Goal: Task Accomplishment & Management: Manage account settings

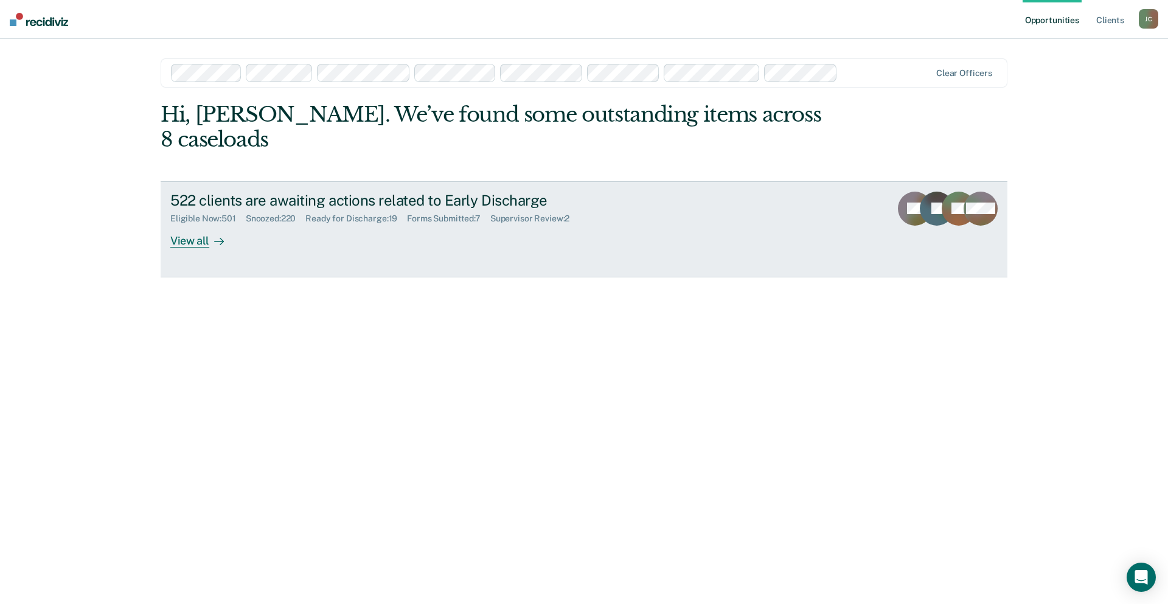
click at [209, 224] on div "View all" at bounding box center [204, 236] width 68 height 24
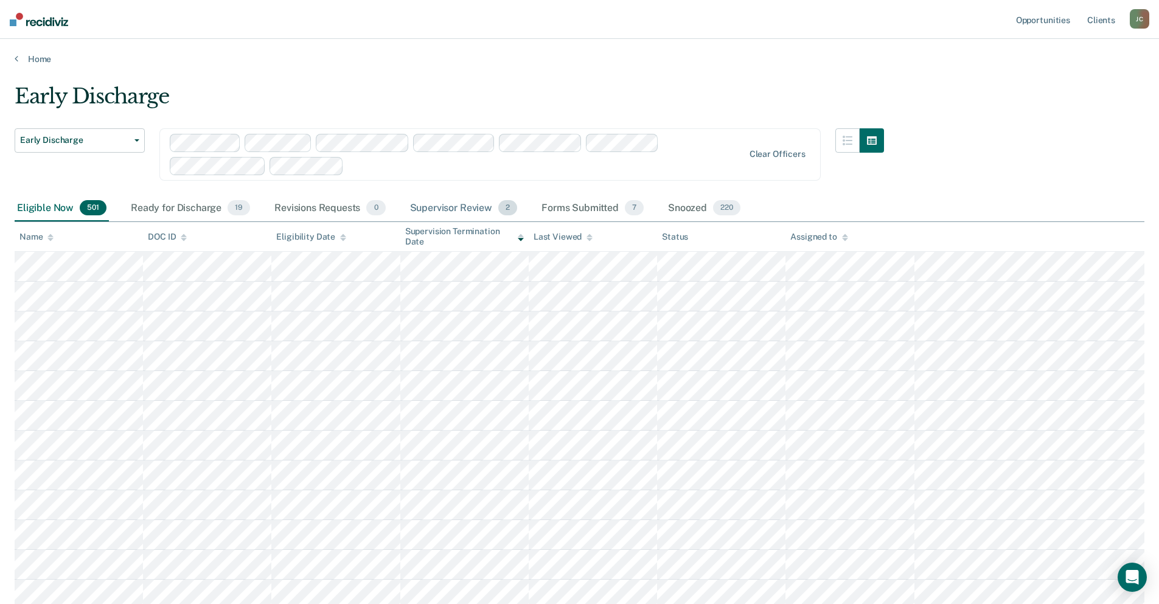
click at [461, 205] on div "Supervisor Review 2" at bounding box center [463, 208] width 113 height 27
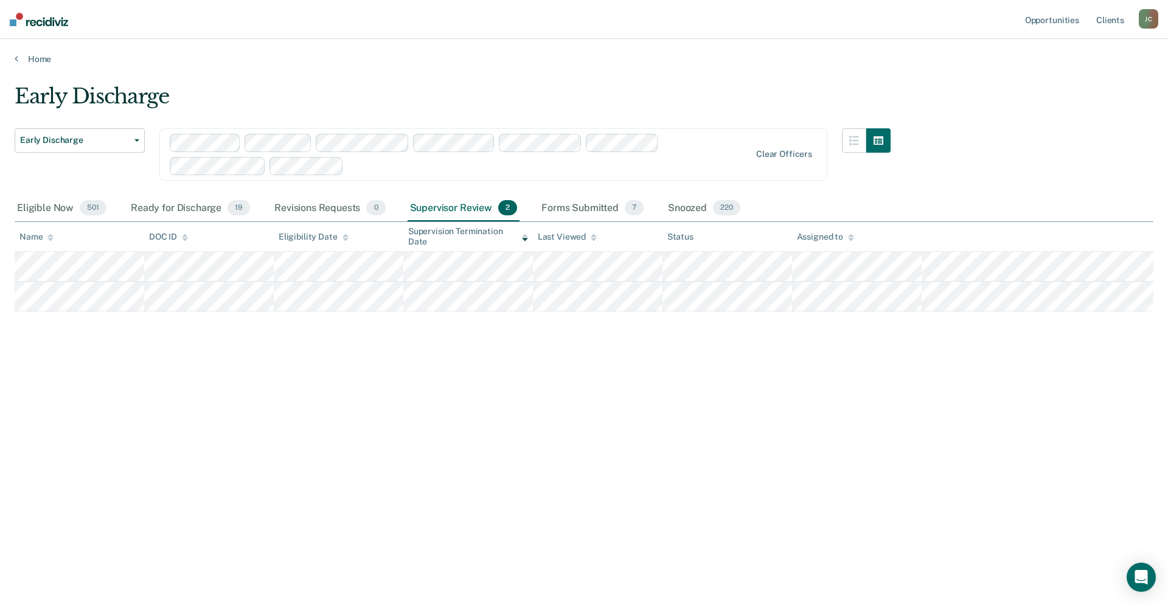
click at [421, 85] on div "Early Discharge" at bounding box center [453, 101] width 876 height 35
click at [27, 209] on div "Eligible Now 501" at bounding box center [62, 208] width 94 height 27
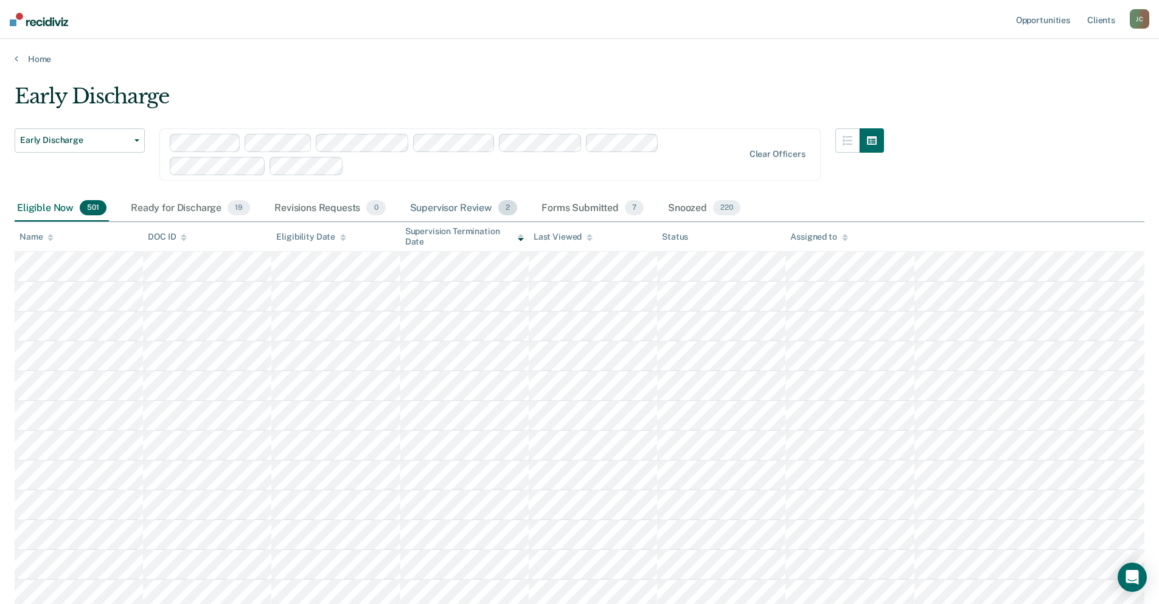
click at [443, 210] on div "Supervisor Review 2" at bounding box center [463, 208] width 113 height 27
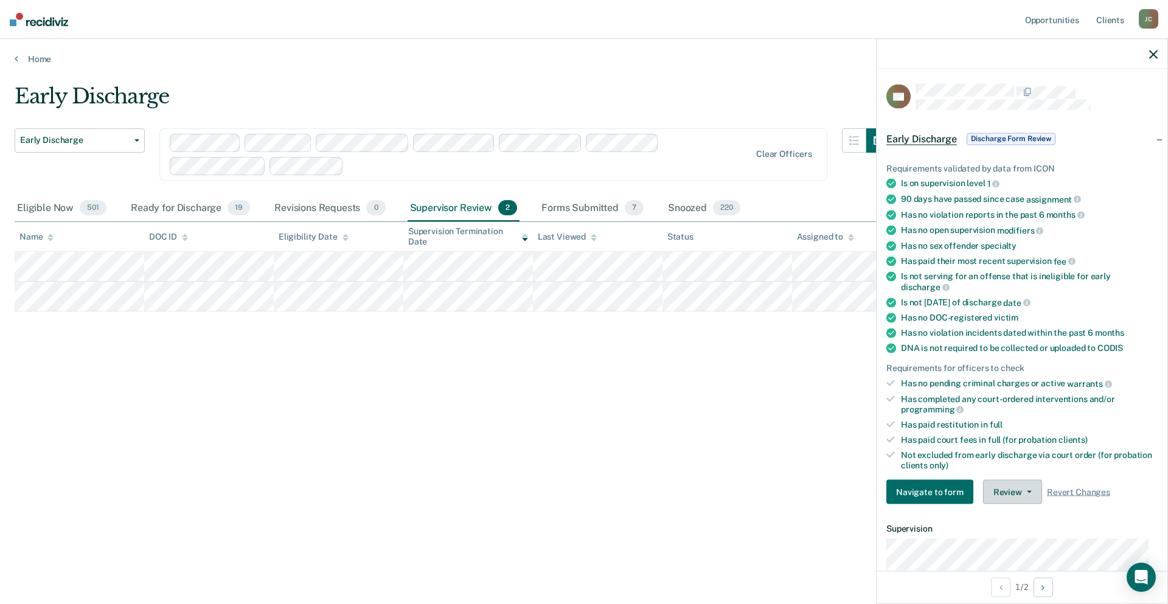
click at [1012, 488] on button "Review" at bounding box center [1012, 492] width 59 height 24
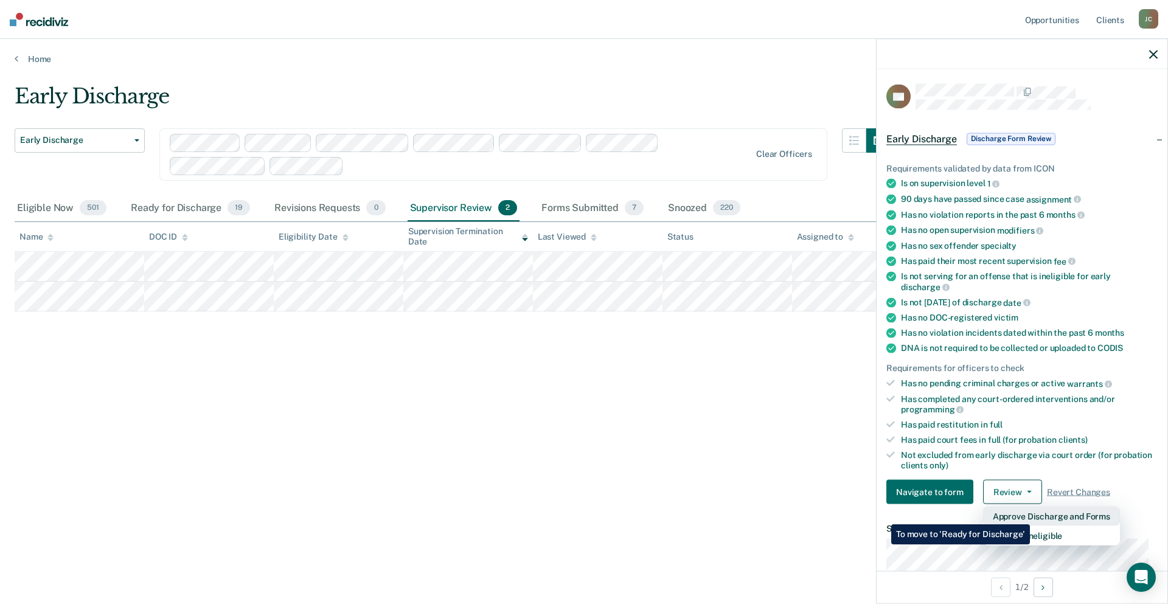
click at [1030, 515] on button "Approve Discharge and Forms" at bounding box center [1051, 516] width 137 height 19
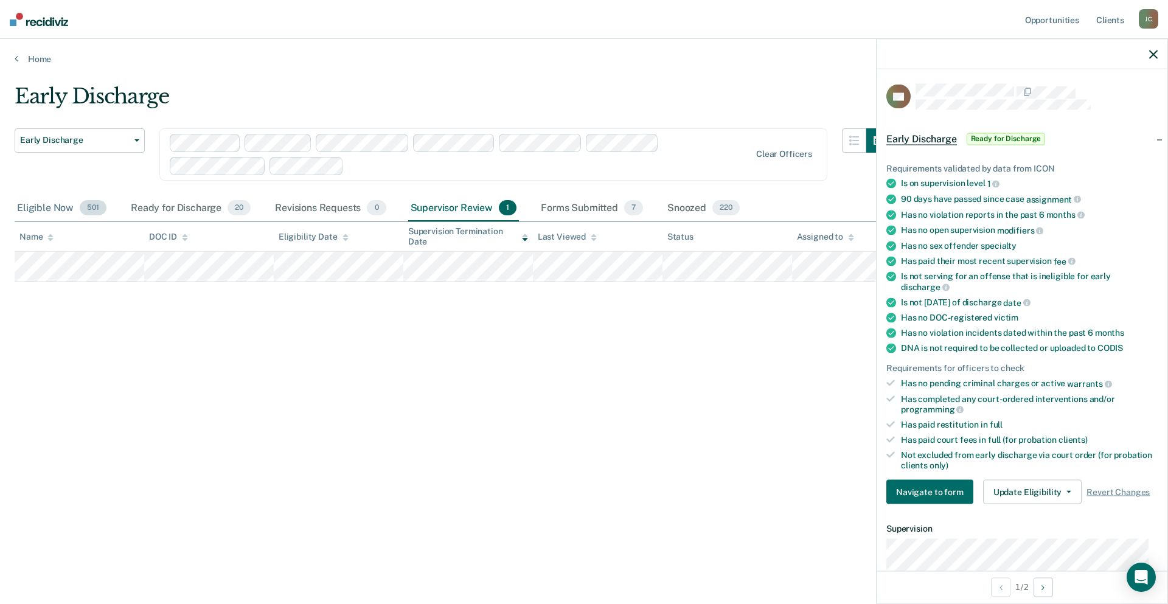
click at [45, 211] on div "Eligible Now 501" at bounding box center [62, 208] width 94 height 27
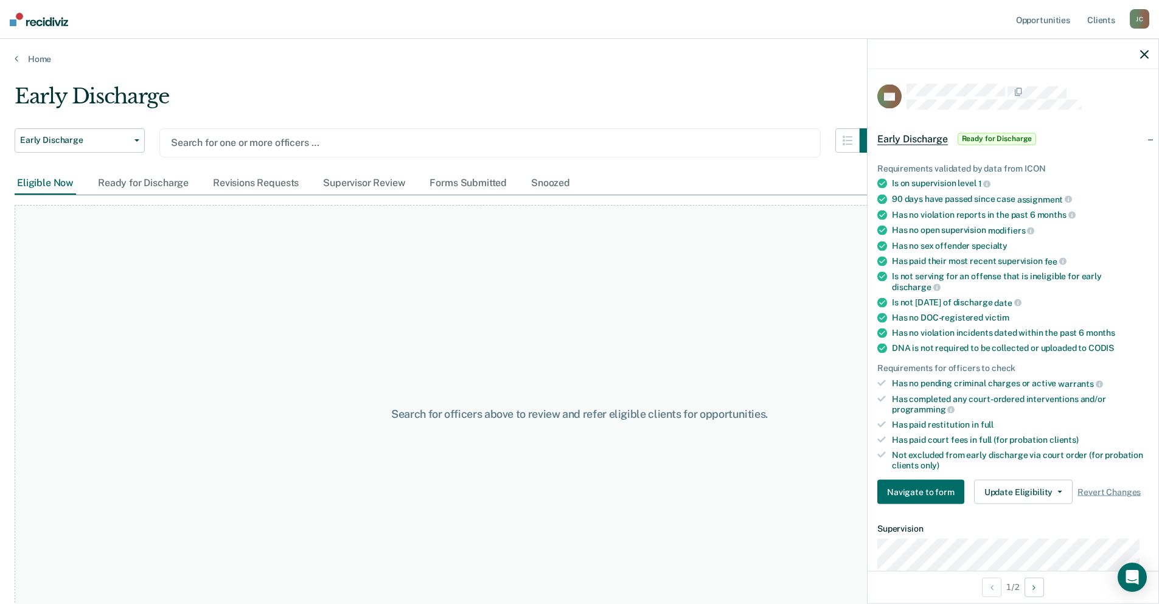
click at [201, 134] on div "Search for one or more officers …" at bounding box center [489, 142] width 661 height 29
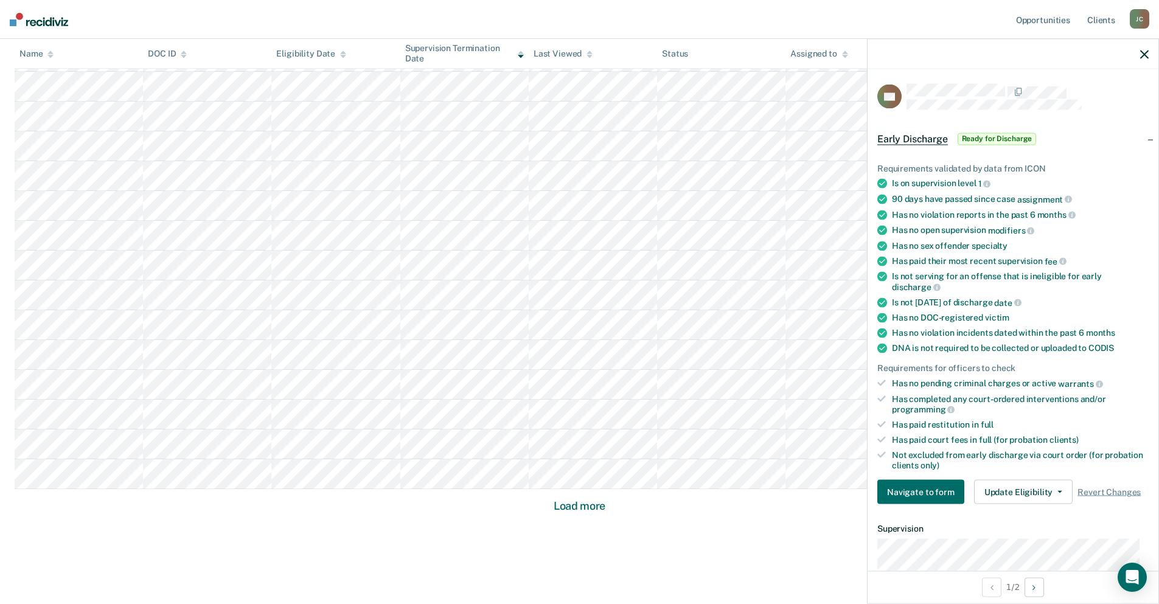
scroll to position [650, 0]
click at [599, 490] on button "Load more" at bounding box center [579, 489] width 59 height 15
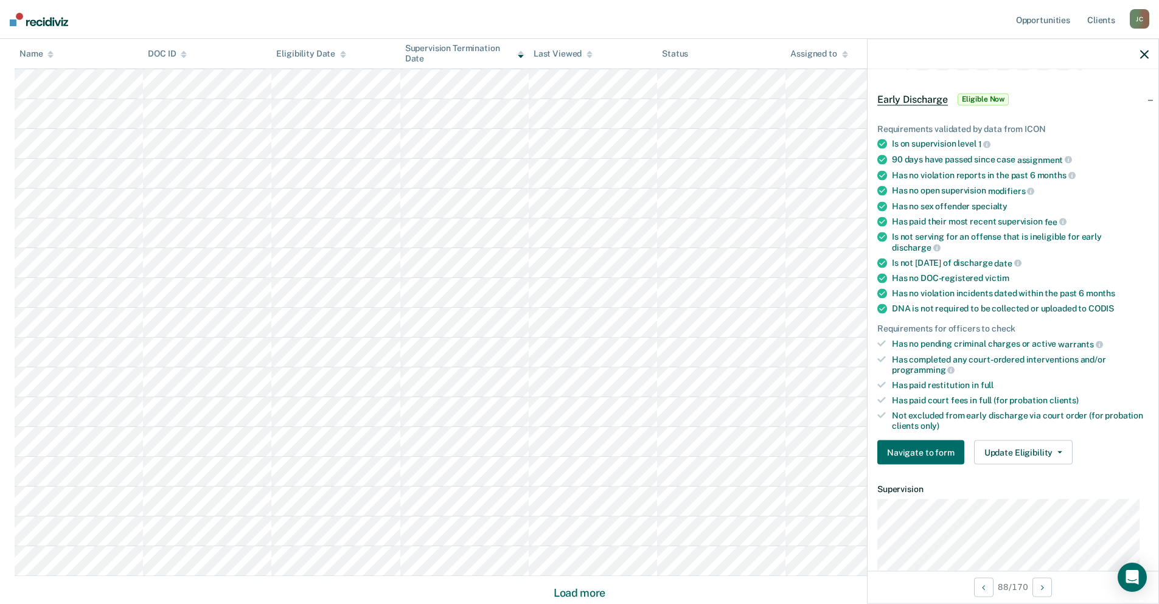
scroll to position [122, 0]
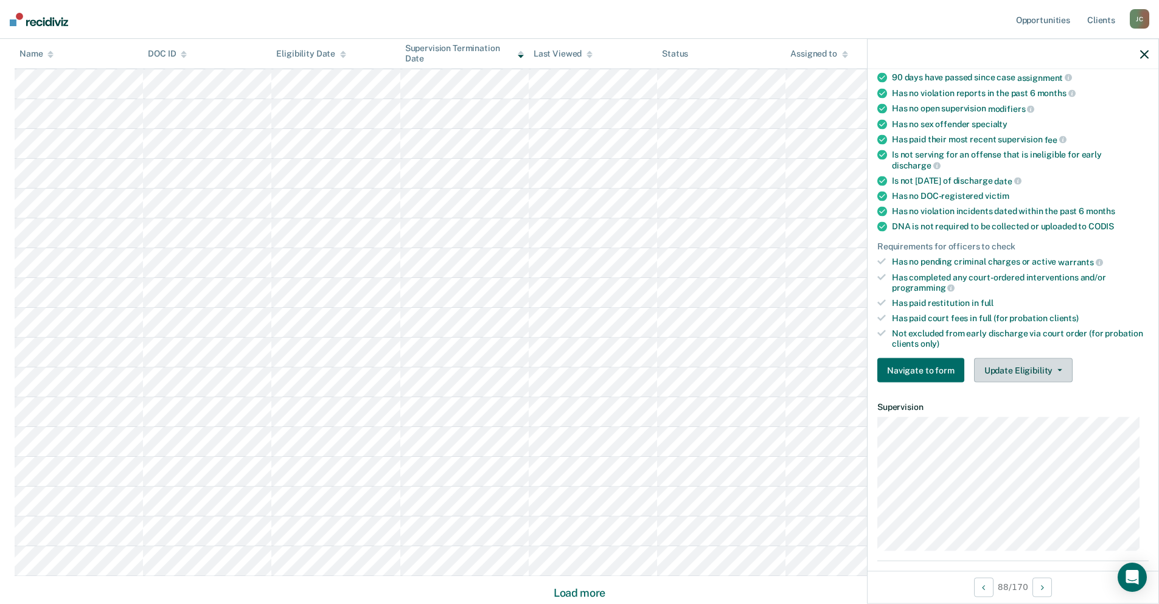
click at [1006, 370] on button "Update Eligibility" at bounding box center [1023, 370] width 99 height 24
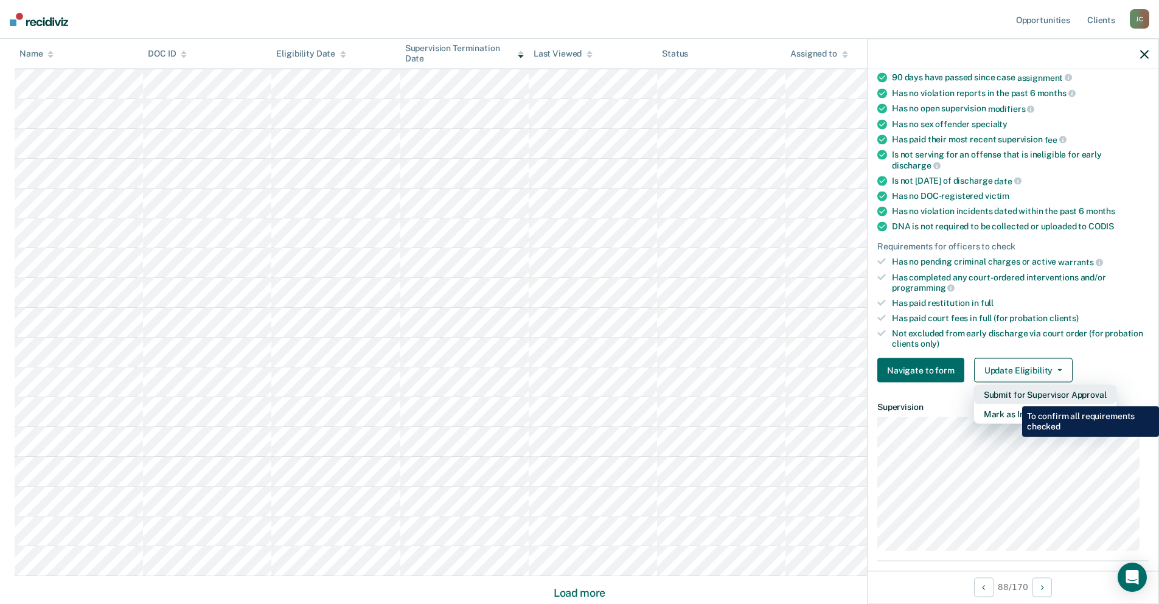
click at [1013, 397] on button "Submit for Supervisor Approval" at bounding box center [1045, 394] width 142 height 19
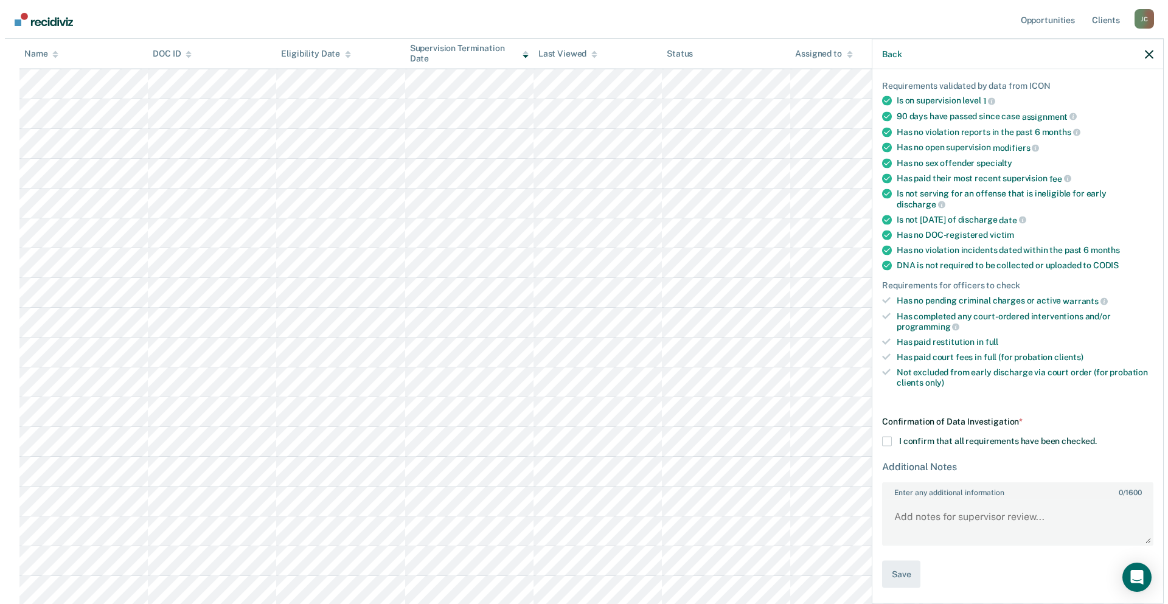
scroll to position [0, 0]
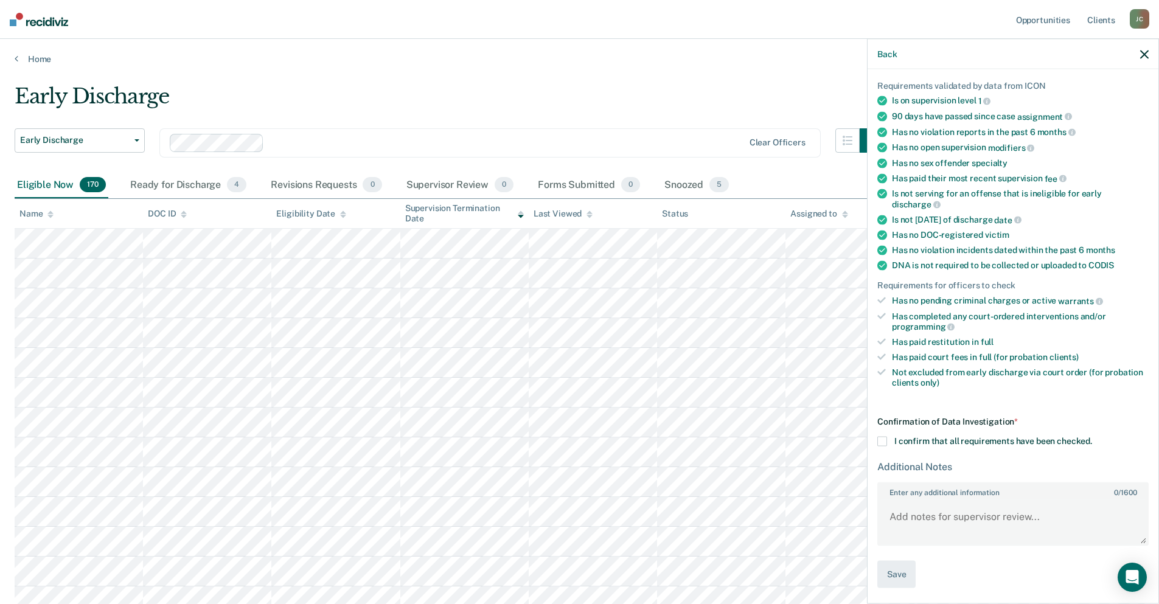
click at [1142, 52] on icon "button" at bounding box center [1144, 54] width 9 height 9
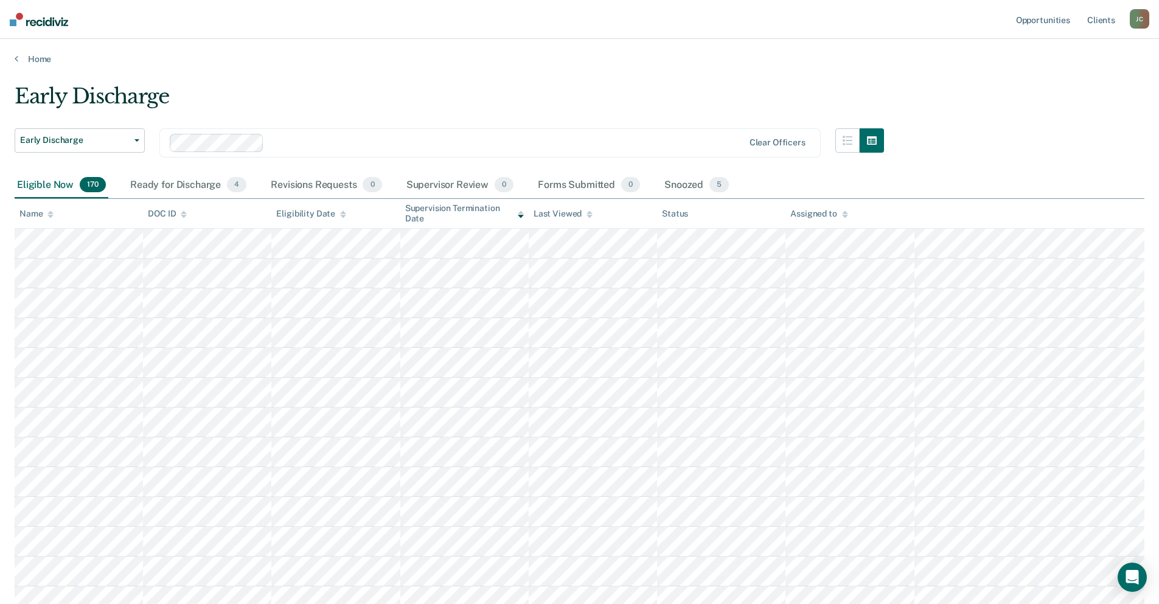
click at [790, 136] on div "Clear officers" at bounding box center [489, 142] width 661 height 29
click at [49, 180] on div "Eligible Now 27" at bounding box center [60, 185] width 91 height 27
click at [321, 139] on div at bounding box center [494, 143] width 497 height 14
click at [677, 189] on div "Snoozed 4" at bounding box center [694, 185] width 69 height 27
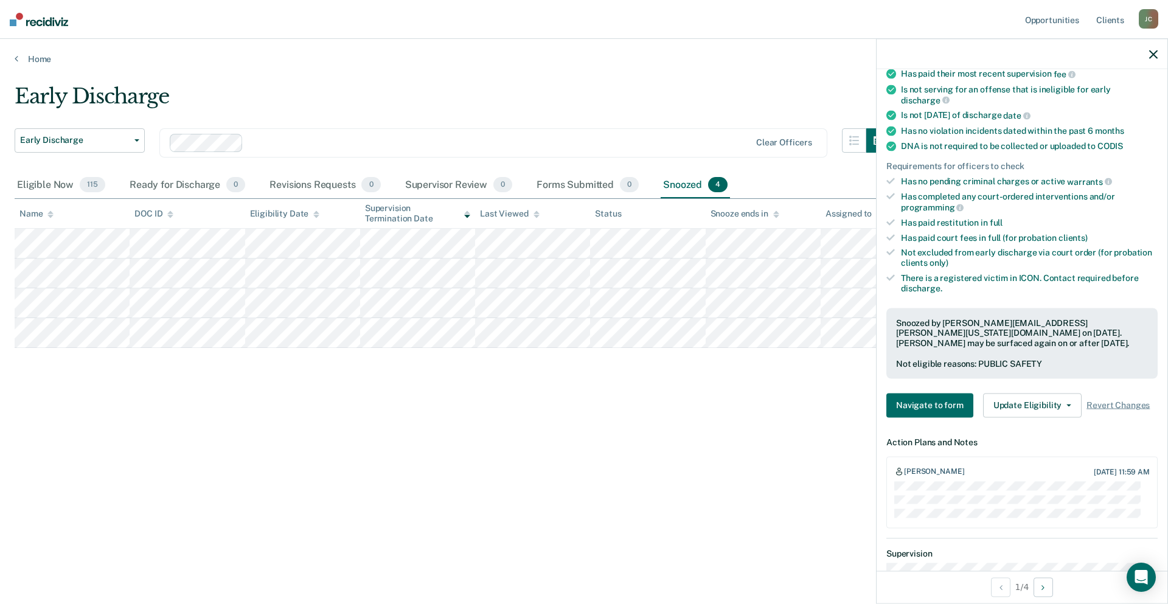
scroll to position [304, 0]
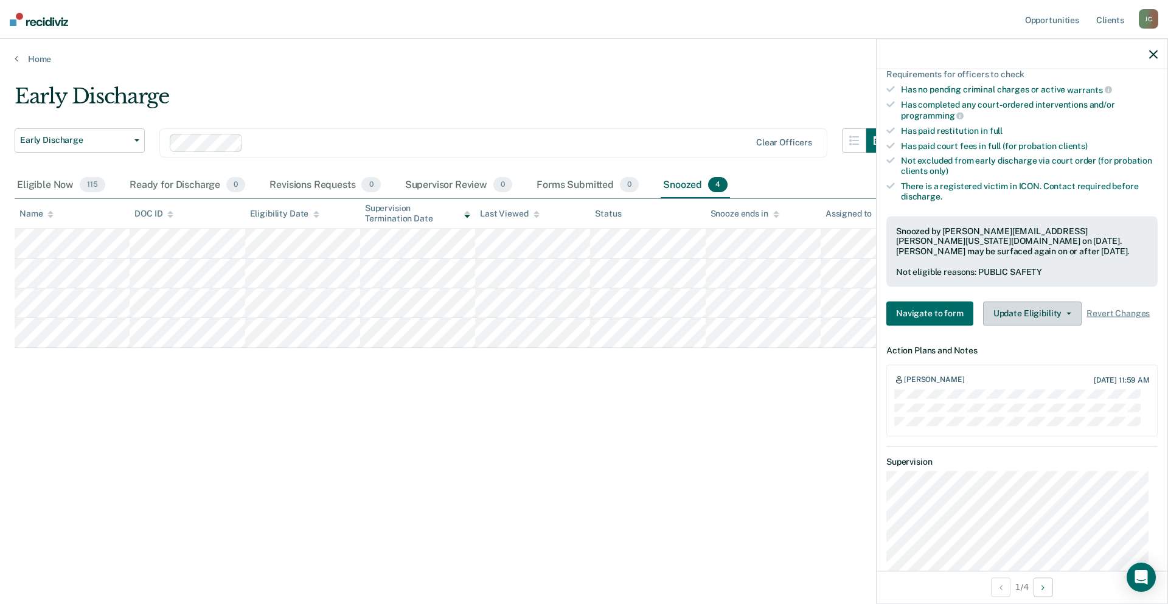
click at [1035, 308] on button "Update Eligibility" at bounding box center [1032, 313] width 99 height 24
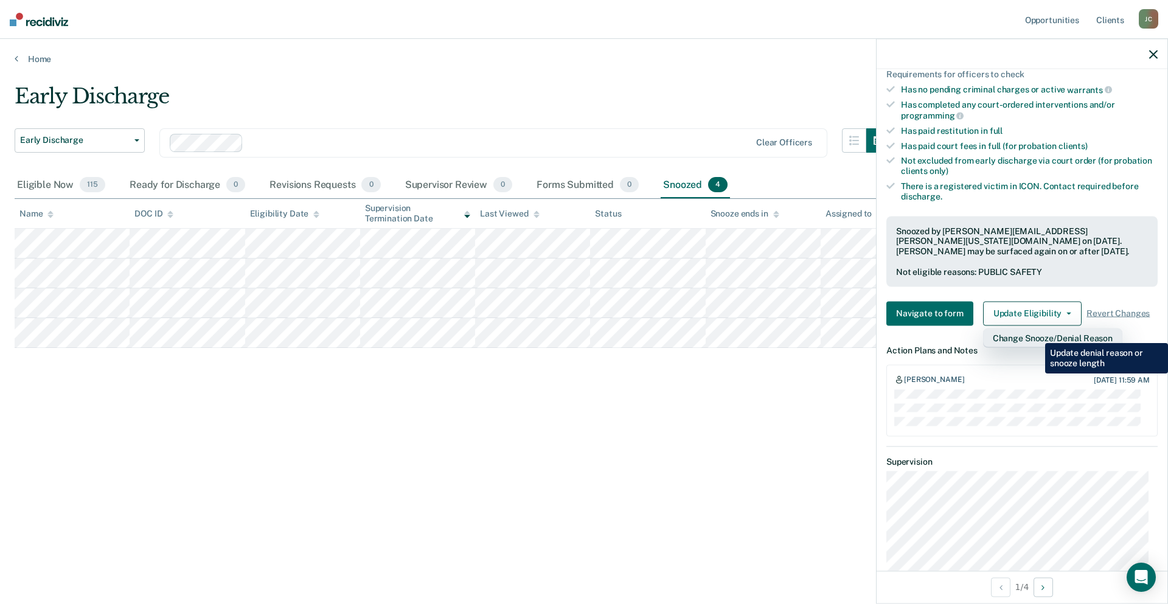
click at [1036, 334] on button "Change Snooze/Denial Reason" at bounding box center [1052, 337] width 139 height 19
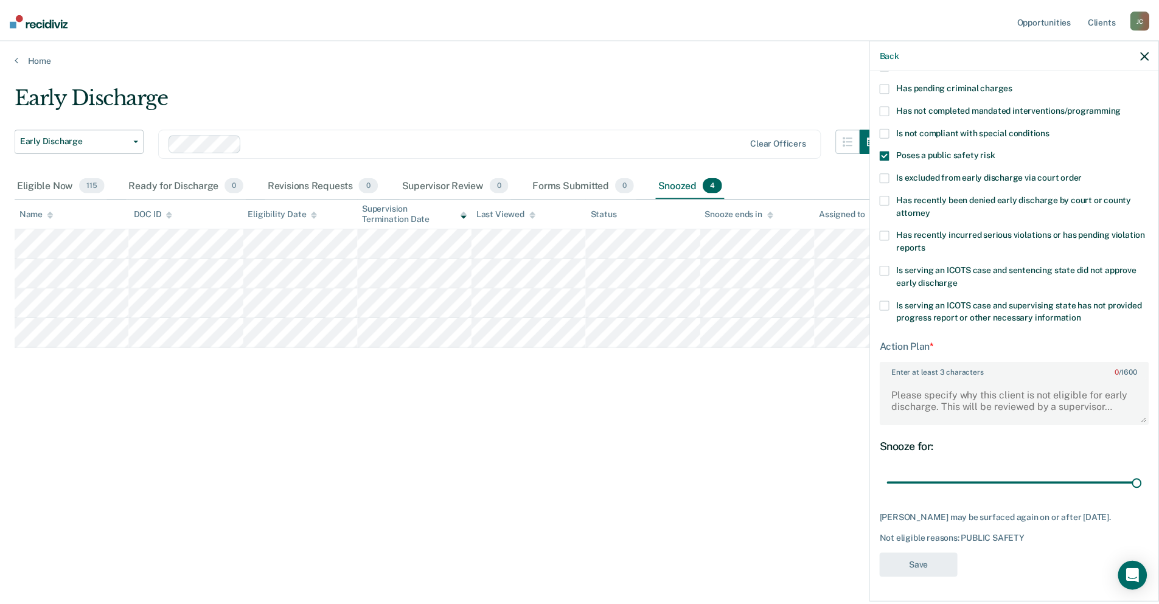
scroll to position [111, 0]
click at [1149, 49] on button "button" at bounding box center [1153, 54] width 9 height 10
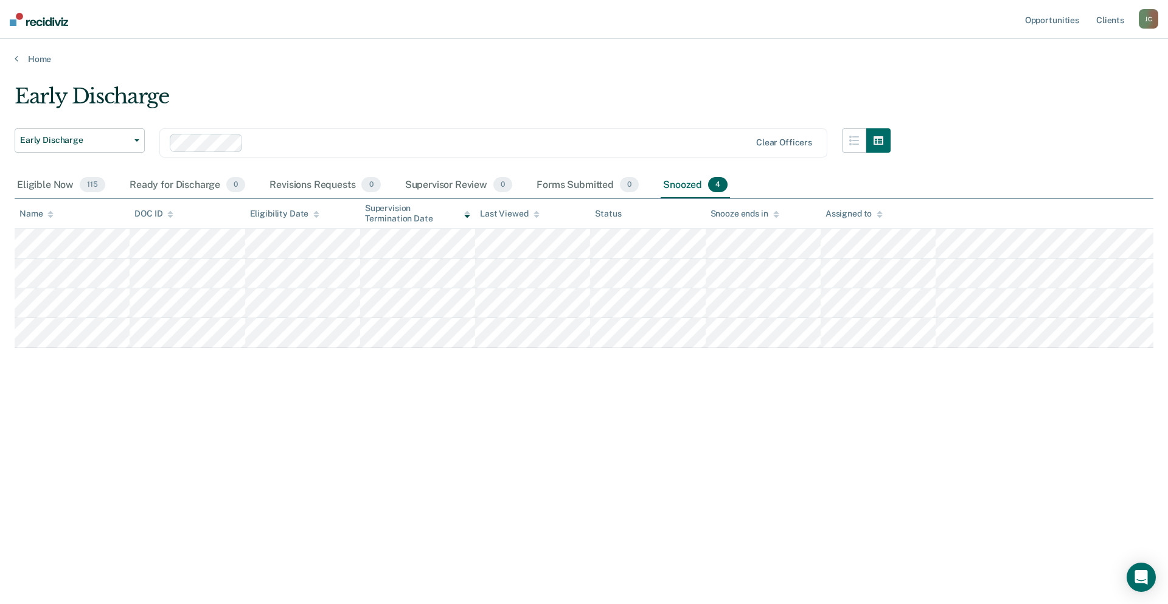
click at [696, 398] on div "Early Discharge Early Discharge Early Discharge Clear officers Eligible Now 115…" at bounding box center [584, 298] width 1138 height 429
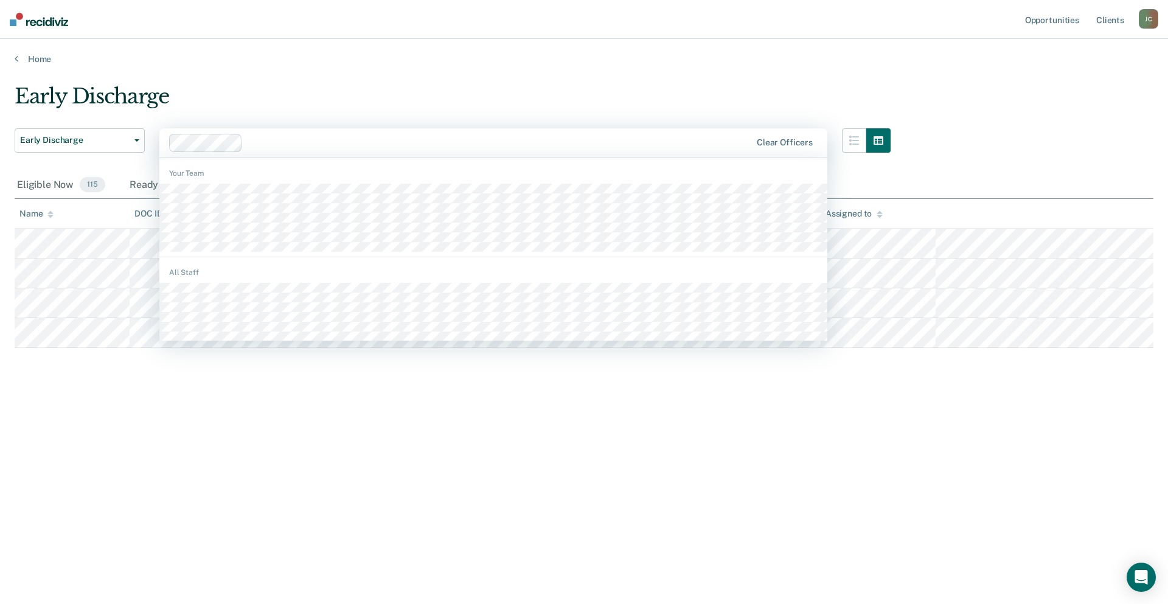
click at [310, 137] on div at bounding box center [499, 143] width 503 height 14
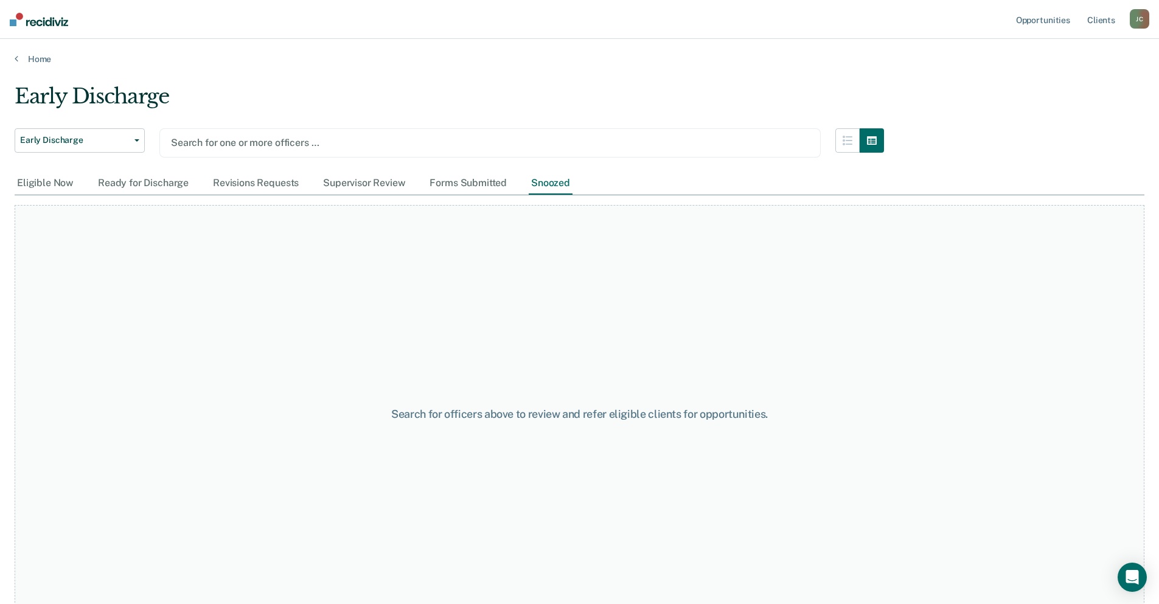
click at [423, 179] on div "Eligible Now Ready for Discharge Revisions Requests Supervisor Review Forms Sub…" at bounding box center [294, 183] width 558 height 23
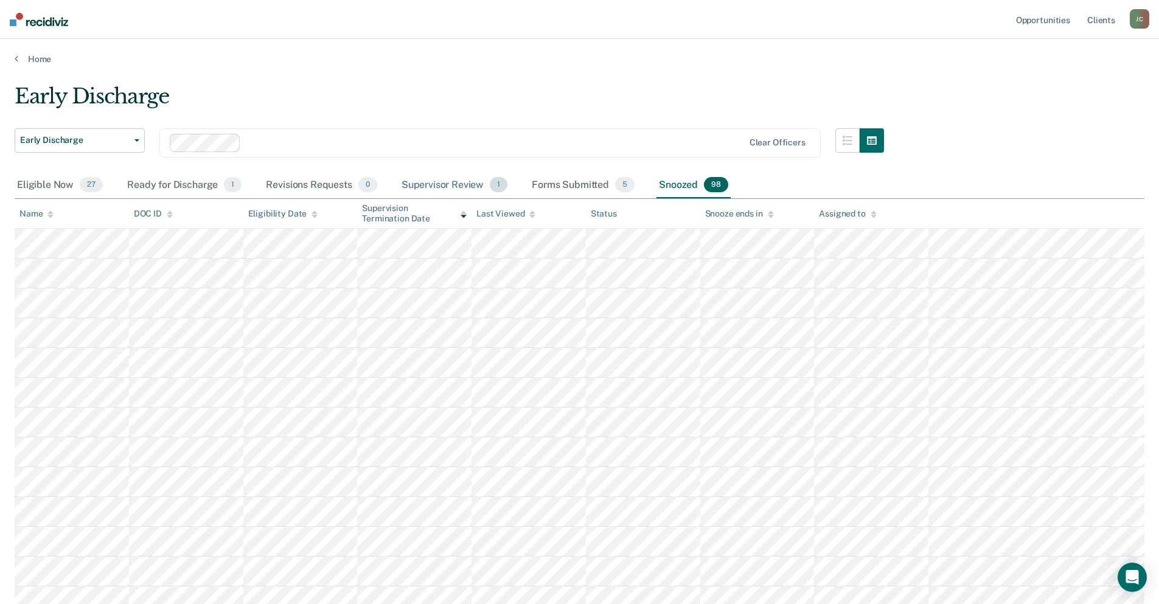
click at [442, 189] on div "Supervisor Review 1" at bounding box center [454, 185] width 111 height 27
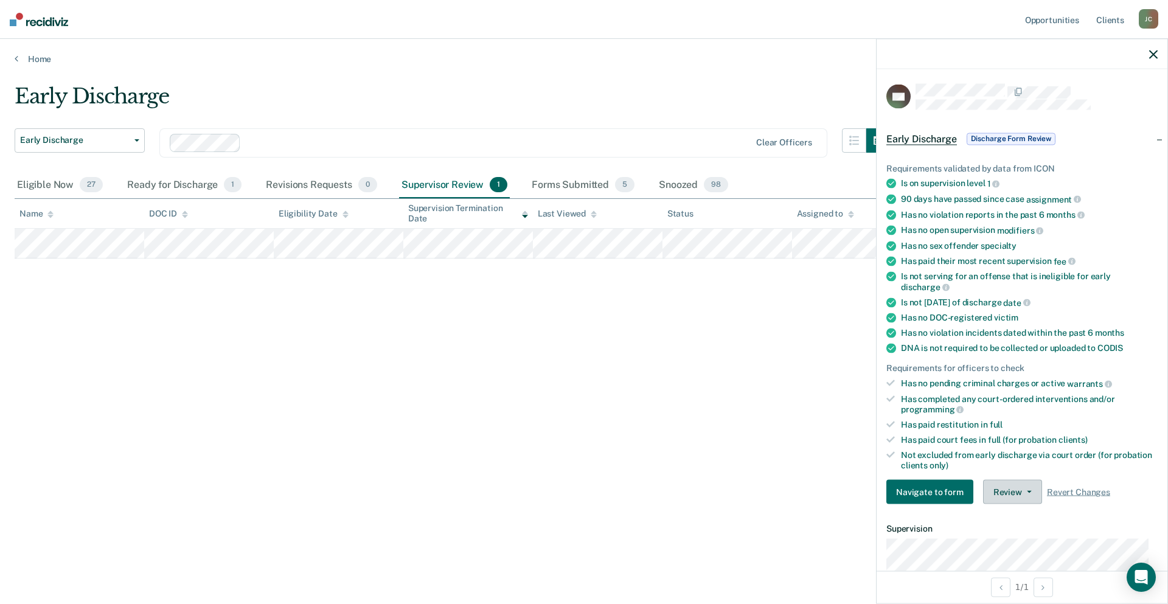
click at [1019, 500] on button "Review" at bounding box center [1012, 492] width 59 height 24
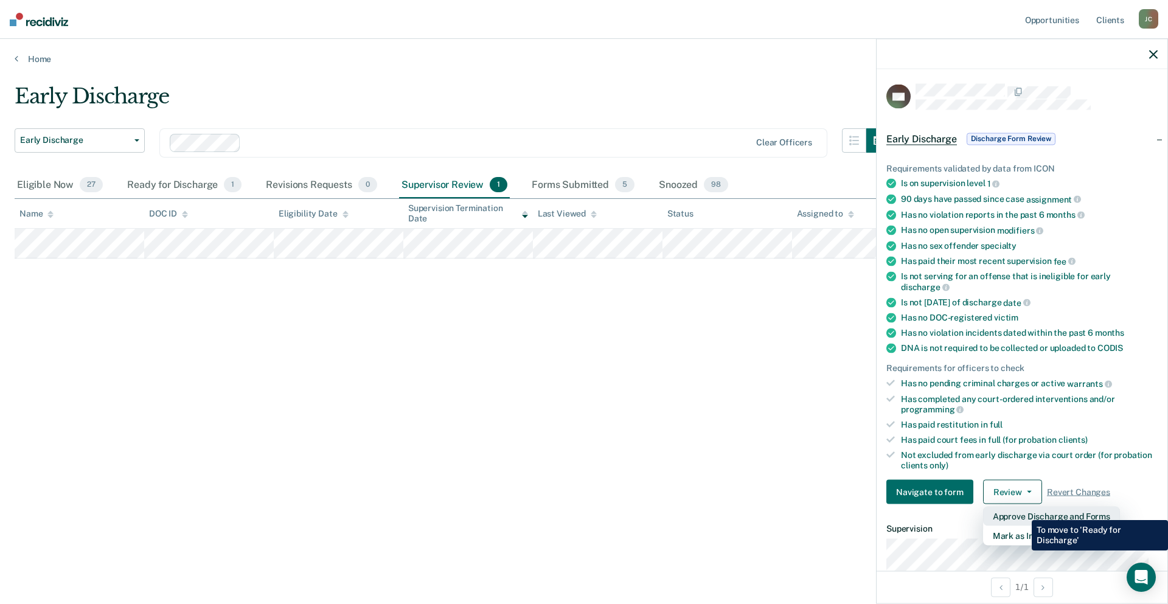
click at [1022, 511] on button "Approve Discharge and Forms" at bounding box center [1051, 516] width 137 height 19
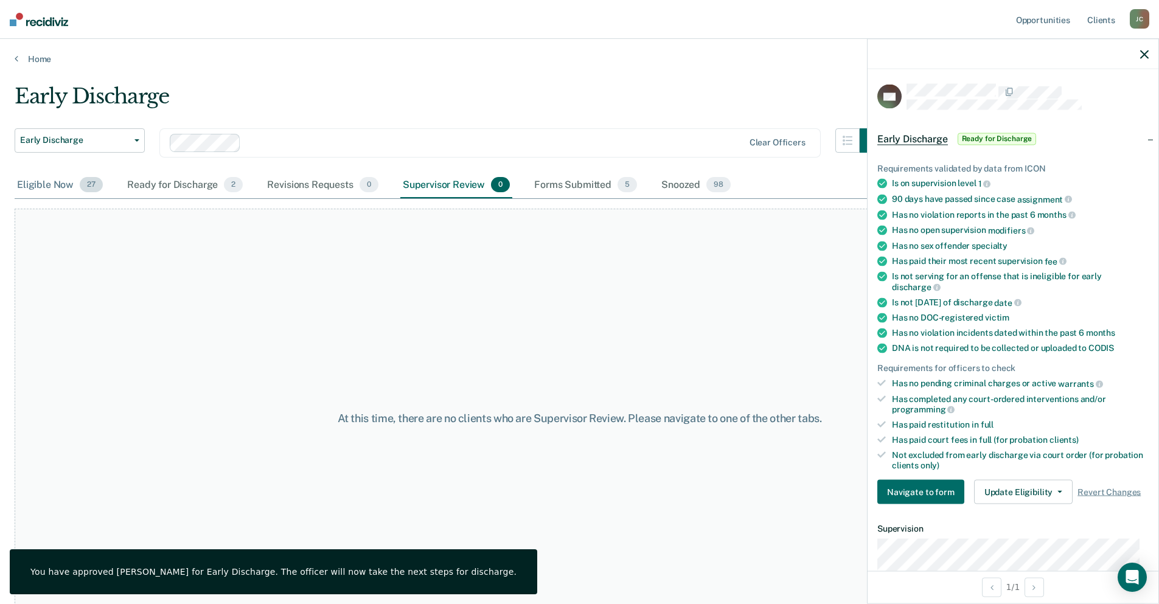
click at [47, 190] on div "Eligible Now 27" at bounding box center [60, 185] width 91 height 27
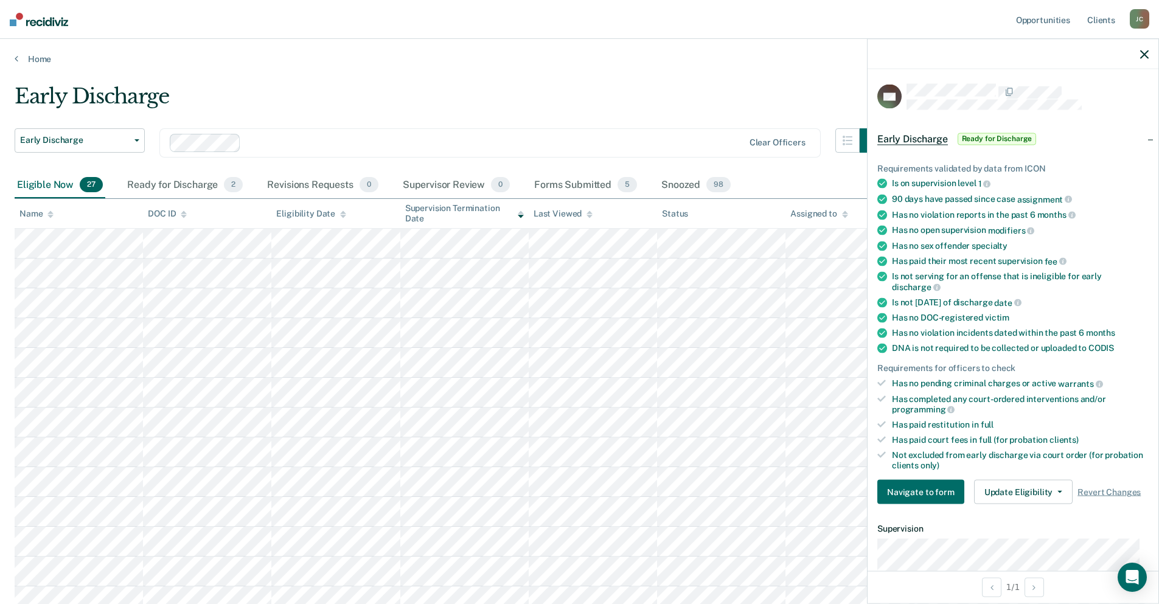
click at [428, 150] on div at bounding box center [494, 143] width 497 height 14
click at [397, 141] on div at bounding box center [530, 143] width 426 height 14
click at [587, 140] on div at bounding box center [578, 143] width 328 height 14
click at [549, 142] on div at bounding box center [621, 143] width 243 height 14
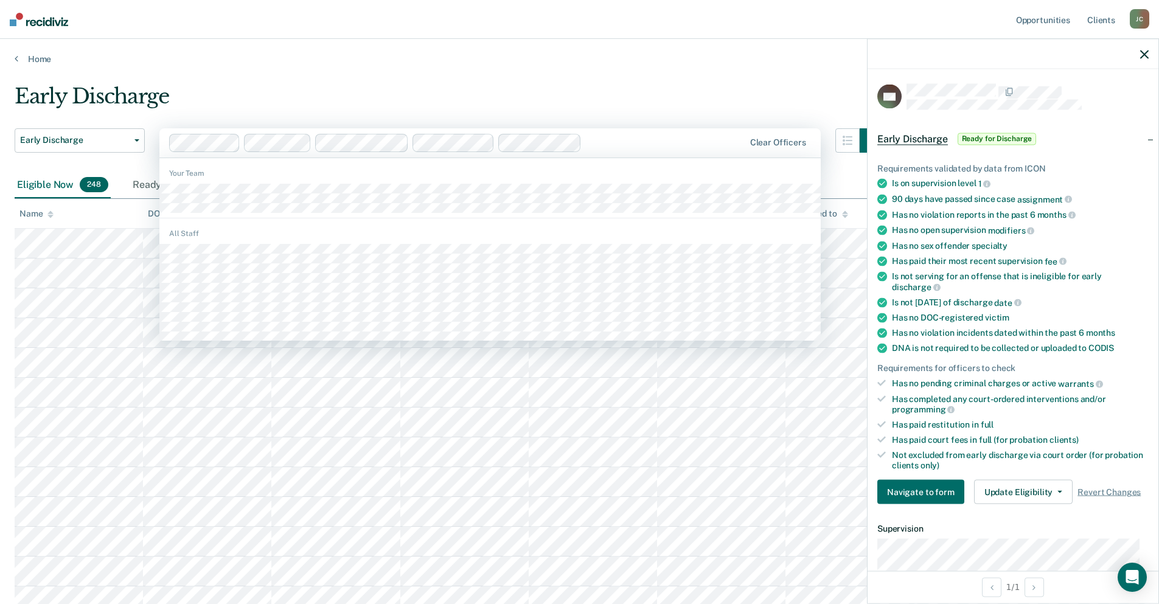
click at [618, 137] on div at bounding box center [665, 143] width 158 height 14
click at [686, 142] on div at bounding box center [703, 143] width 80 height 14
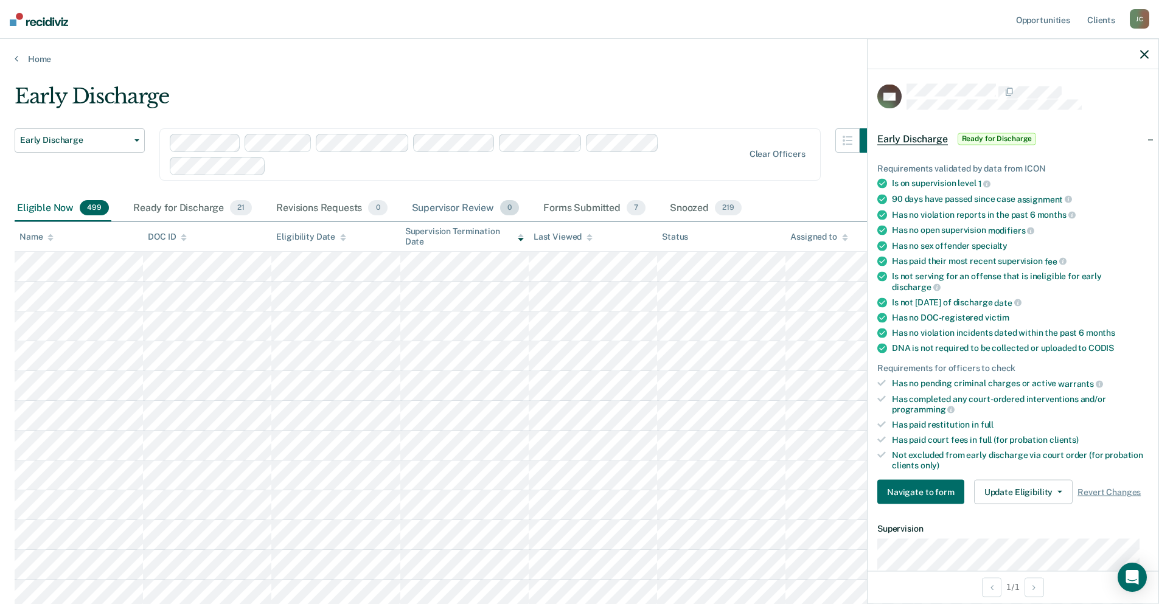
click at [433, 213] on div "Supervisor Review 0" at bounding box center [465, 208] width 113 height 27
